Goal: Information Seeking & Learning: Find contact information

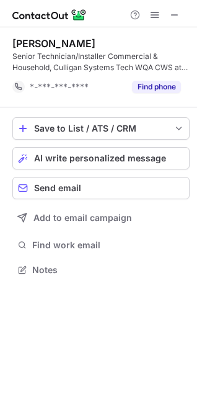
scroll to position [260, 197]
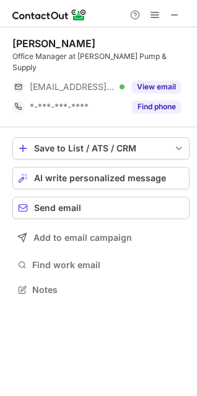
scroll to position [270, 197]
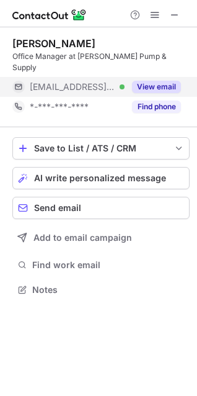
click at [153, 81] on button "View email" at bounding box center [156, 87] width 49 height 12
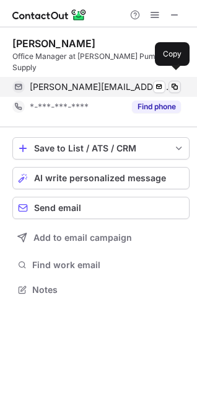
click at [175, 82] on span at bounding box center [175, 87] width 10 height 10
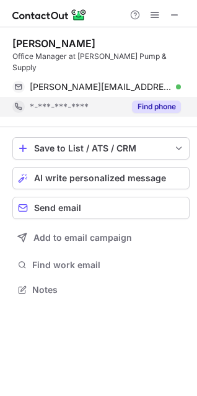
click at [167, 100] on button "Find phone" at bounding box center [156, 106] width 49 height 12
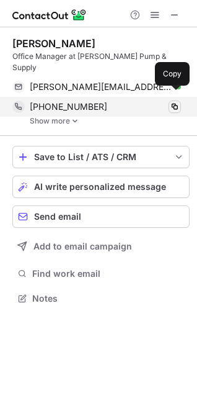
click at [177, 102] on span at bounding box center [175, 107] width 10 height 10
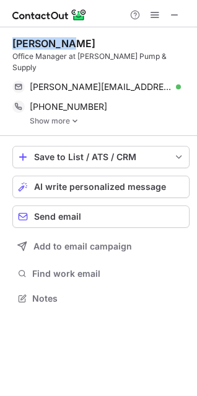
drag, startPoint x: 9, startPoint y: 42, endPoint x: 83, endPoint y: 40, distance: 74.4
click at [83, 40] on div "[PERSON_NAME] Office Manager at [PERSON_NAME] Pump & Supply [PERSON_NAME][EMAIL…" at bounding box center [98, 172] width 197 height 290
copy div "[PERSON_NAME]"
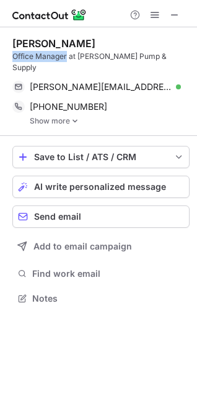
drag, startPoint x: 7, startPoint y: 58, endPoint x: 67, endPoint y: 56, distance: 59.5
click at [66, 56] on div "[PERSON_NAME] Office Manager at [PERSON_NAME] Pump & Supply [PERSON_NAME][EMAIL…" at bounding box center [98, 172] width 197 height 290
copy div "Office Manager"
